Goal: Check status

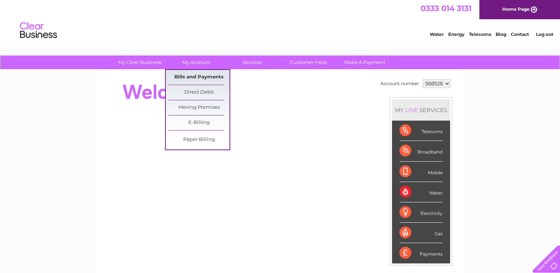
click at [203, 73] on link "Bills and Payments" at bounding box center [198, 77] width 61 height 15
click at [203, 76] on link "Bills and Payments" at bounding box center [198, 77] width 61 height 15
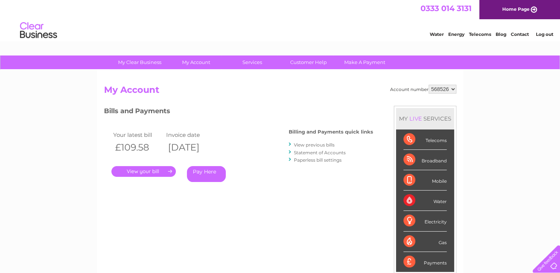
click at [158, 171] on link "." at bounding box center [143, 171] width 64 height 11
